Goal: Task Accomplishment & Management: Manage account settings

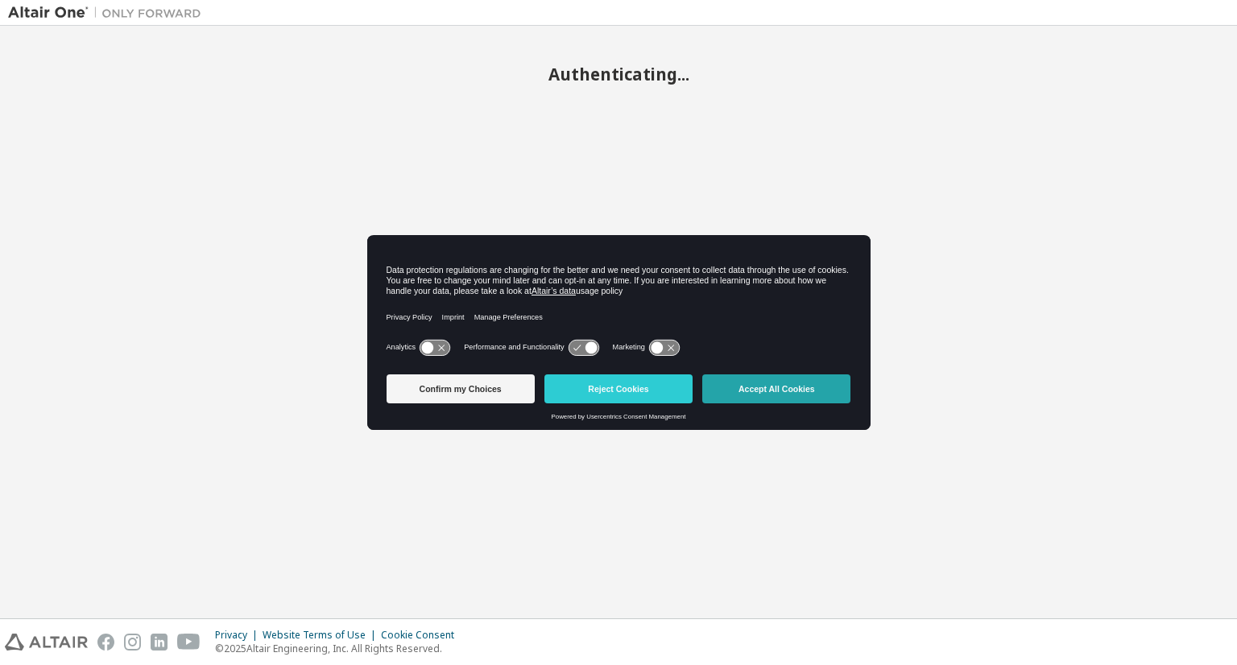
click at [745, 383] on button "Accept All Cookies" at bounding box center [776, 388] width 148 height 29
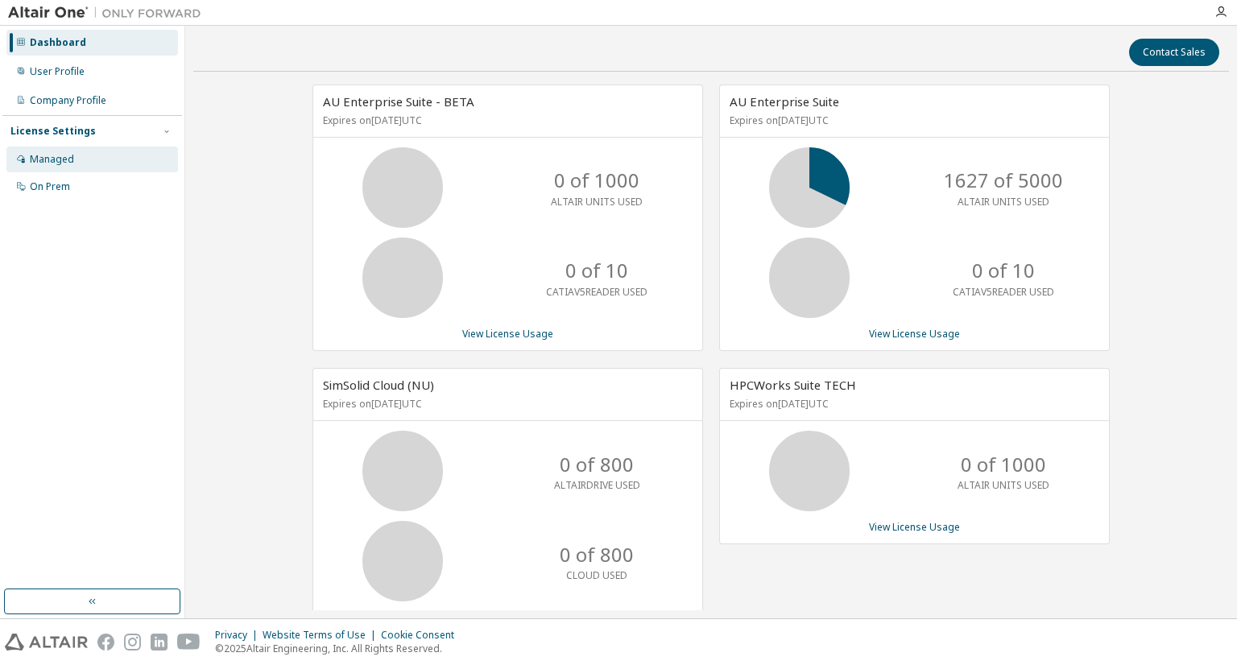
click at [106, 149] on div "Managed" at bounding box center [92, 160] width 172 height 26
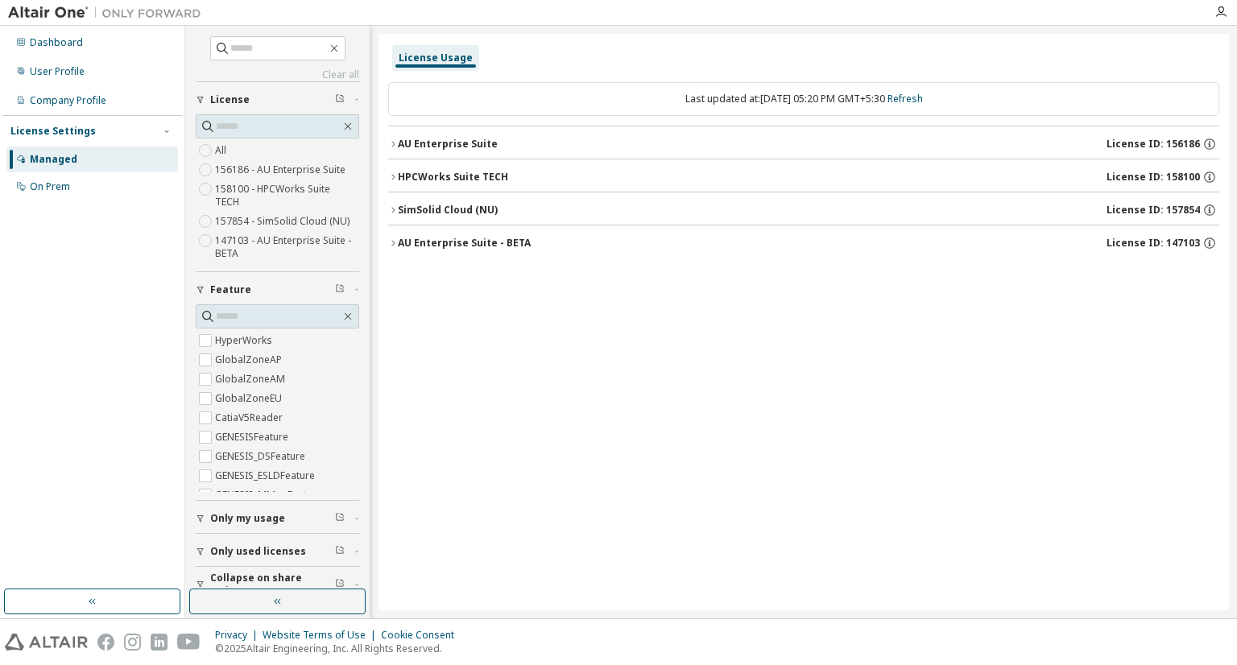
click at [396, 141] on icon "button" at bounding box center [393, 144] width 10 height 10
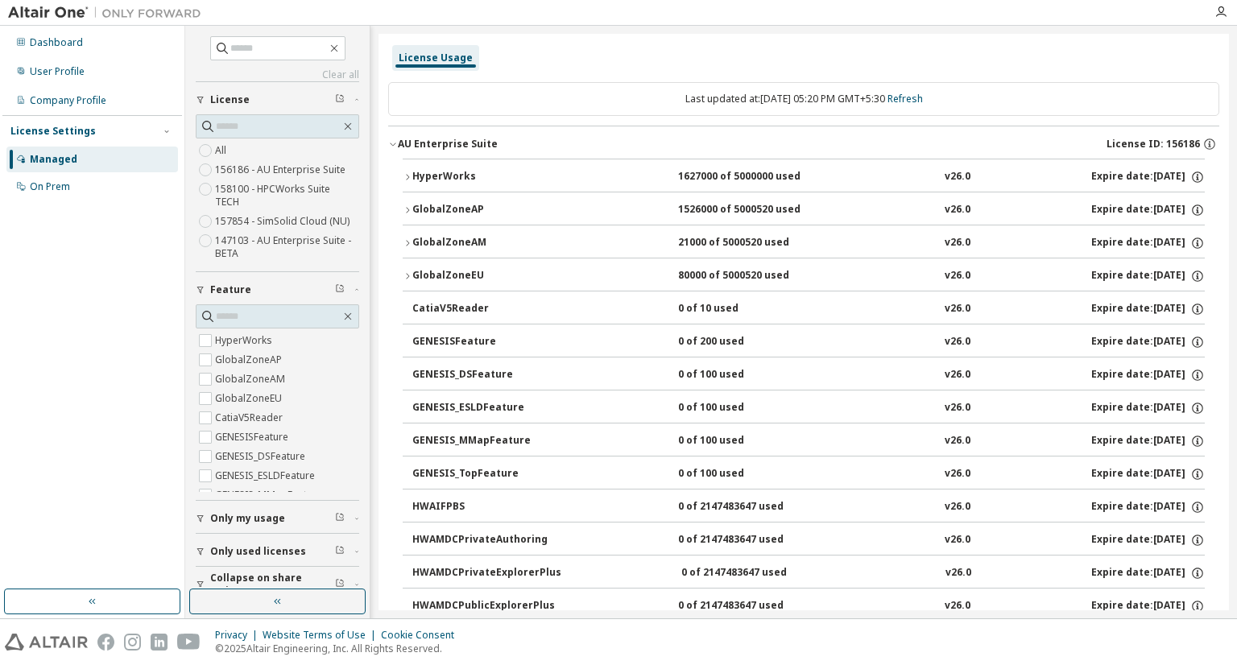
click at [393, 138] on button "AU Enterprise Suite License ID: 156186" at bounding box center [803, 143] width 831 height 35
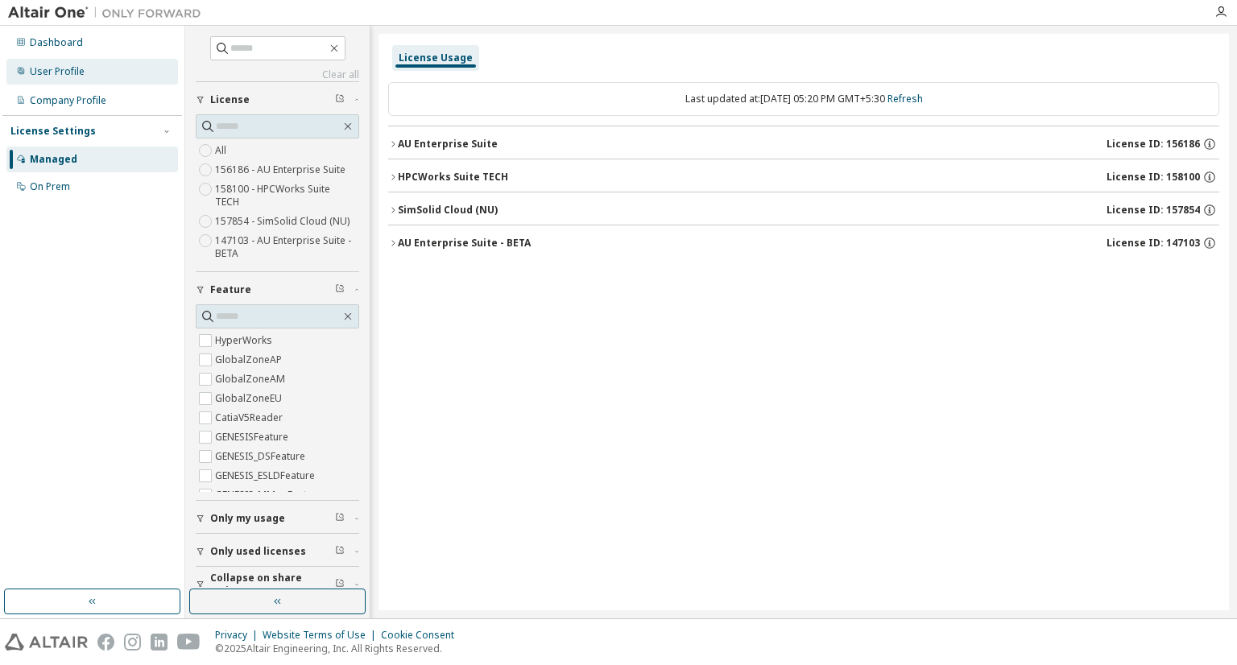
click at [81, 81] on div "User Profile" at bounding box center [92, 72] width 172 height 26
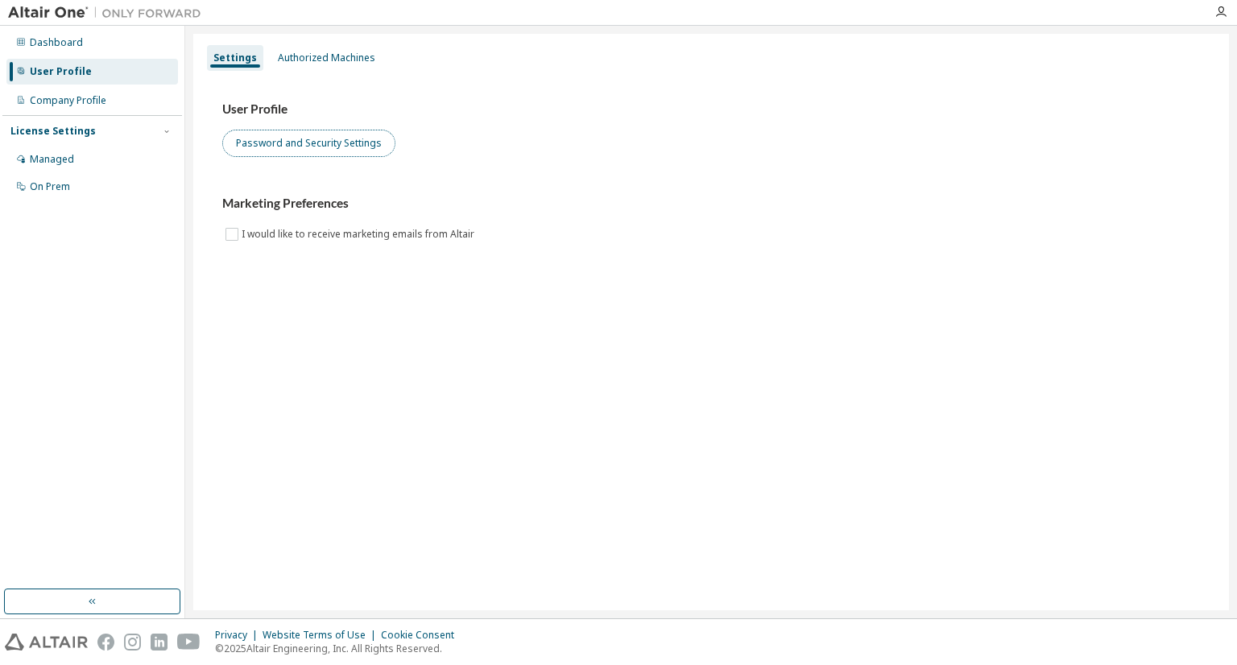
click at [278, 139] on button "Password and Security Settings" at bounding box center [308, 143] width 173 height 27
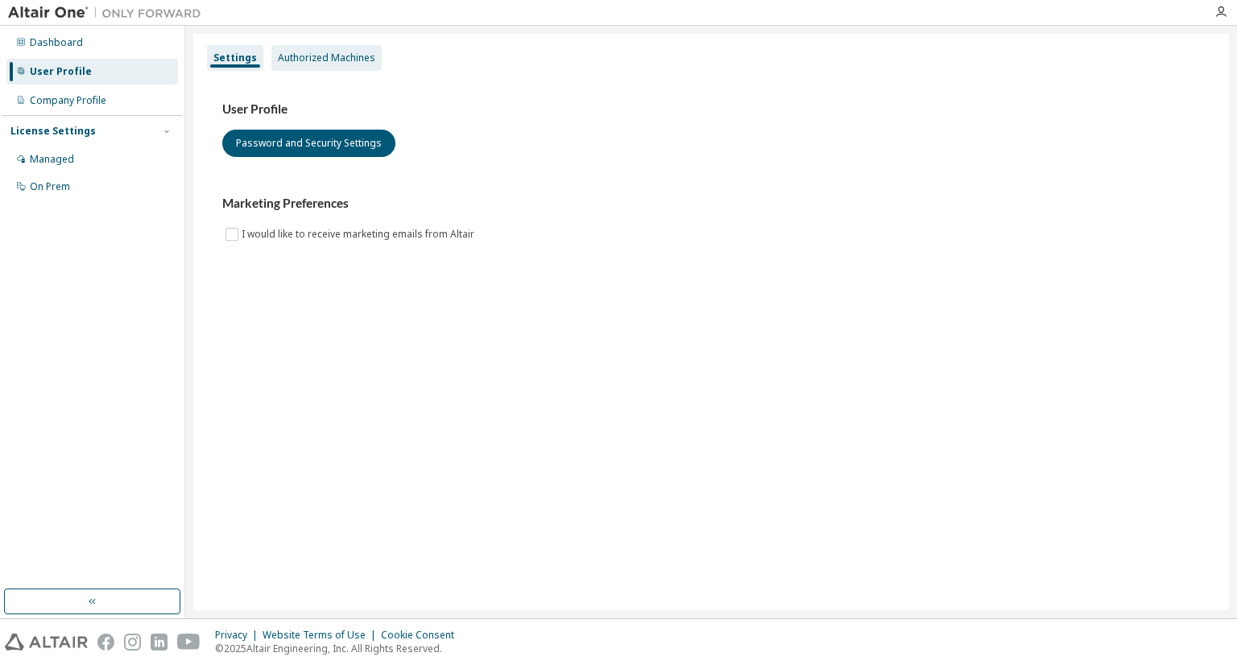
click at [351, 52] on div "Authorized Machines" at bounding box center [326, 58] width 97 height 13
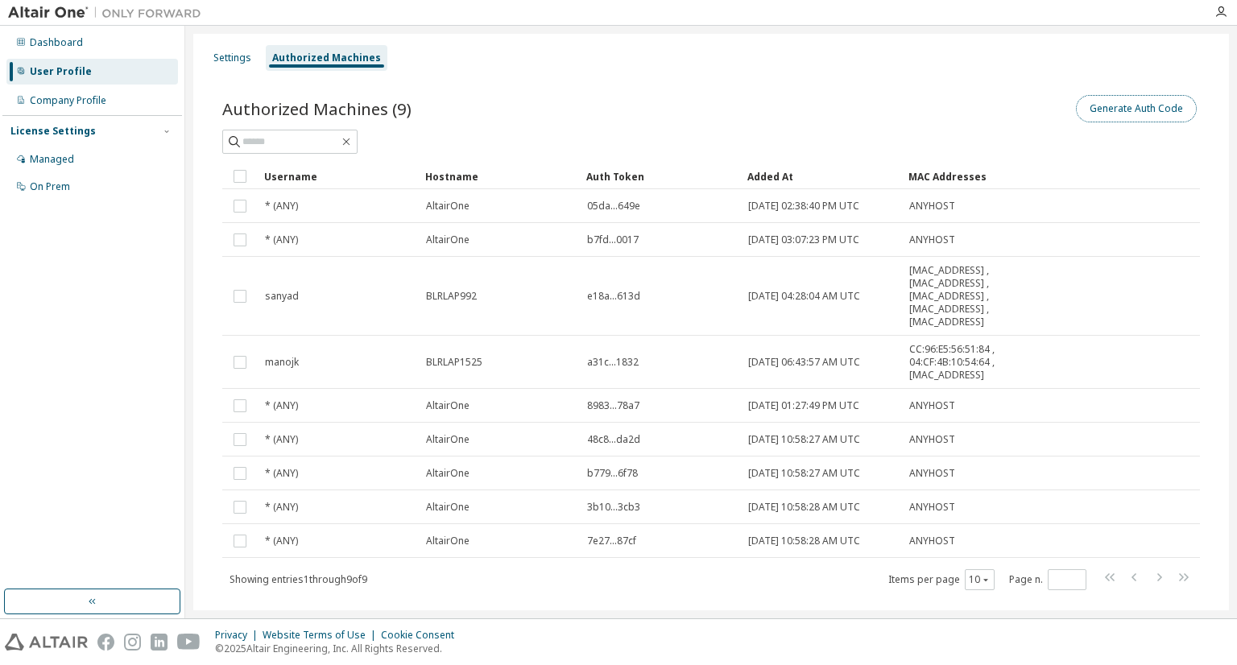
click at [1111, 109] on button "Generate Auth Code" at bounding box center [1136, 108] width 121 height 27
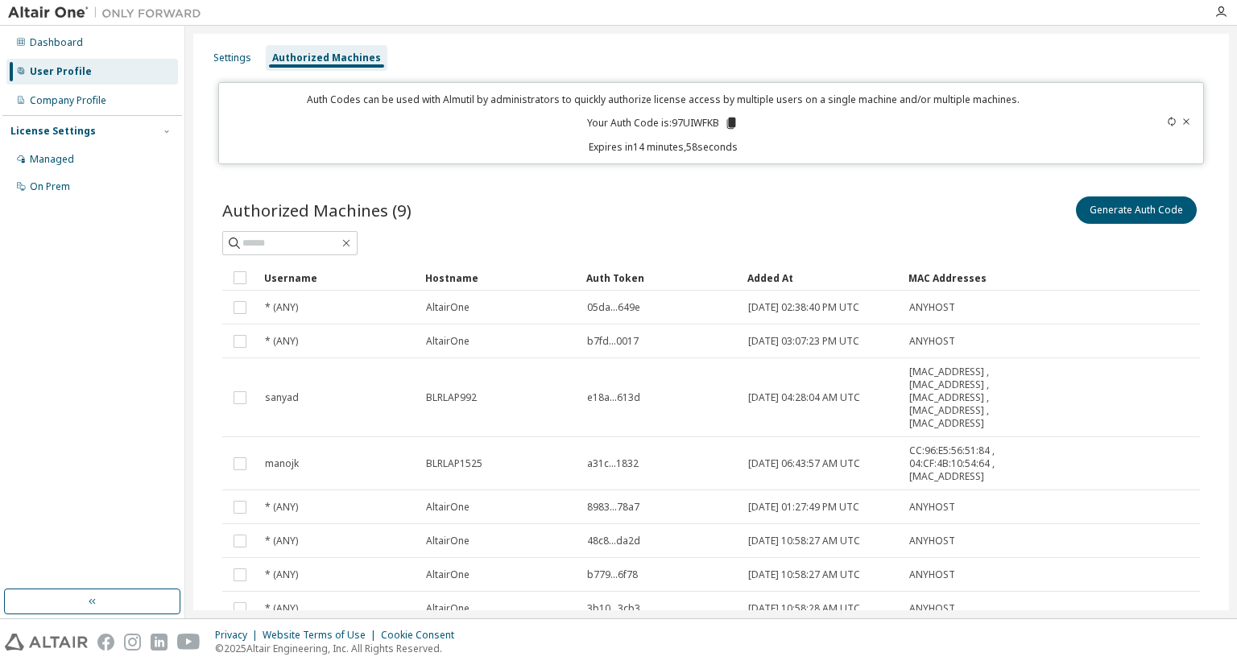
click at [699, 117] on p "Your Auth Code is: 97UIWFKB" at bounding box center [662, 123] width 151 height 14
click at [728, 130] on icon at bounding box center [731, 123] width 14 height 14
